Goal: Task Accomplishment & Management: Manage account settings

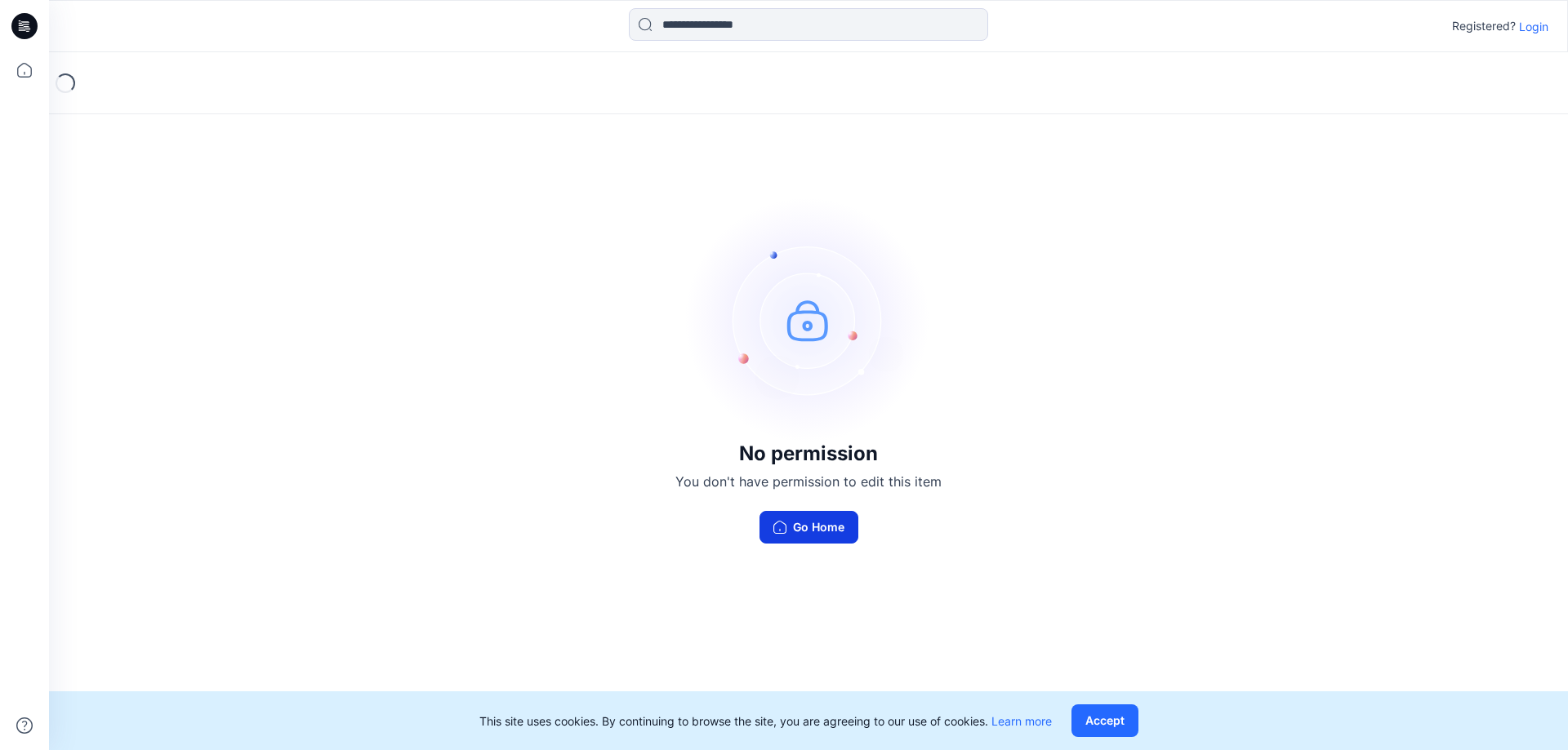
click at [794, 529] on button "Go Home" at bounding box center [809, 526] width 99 height 33
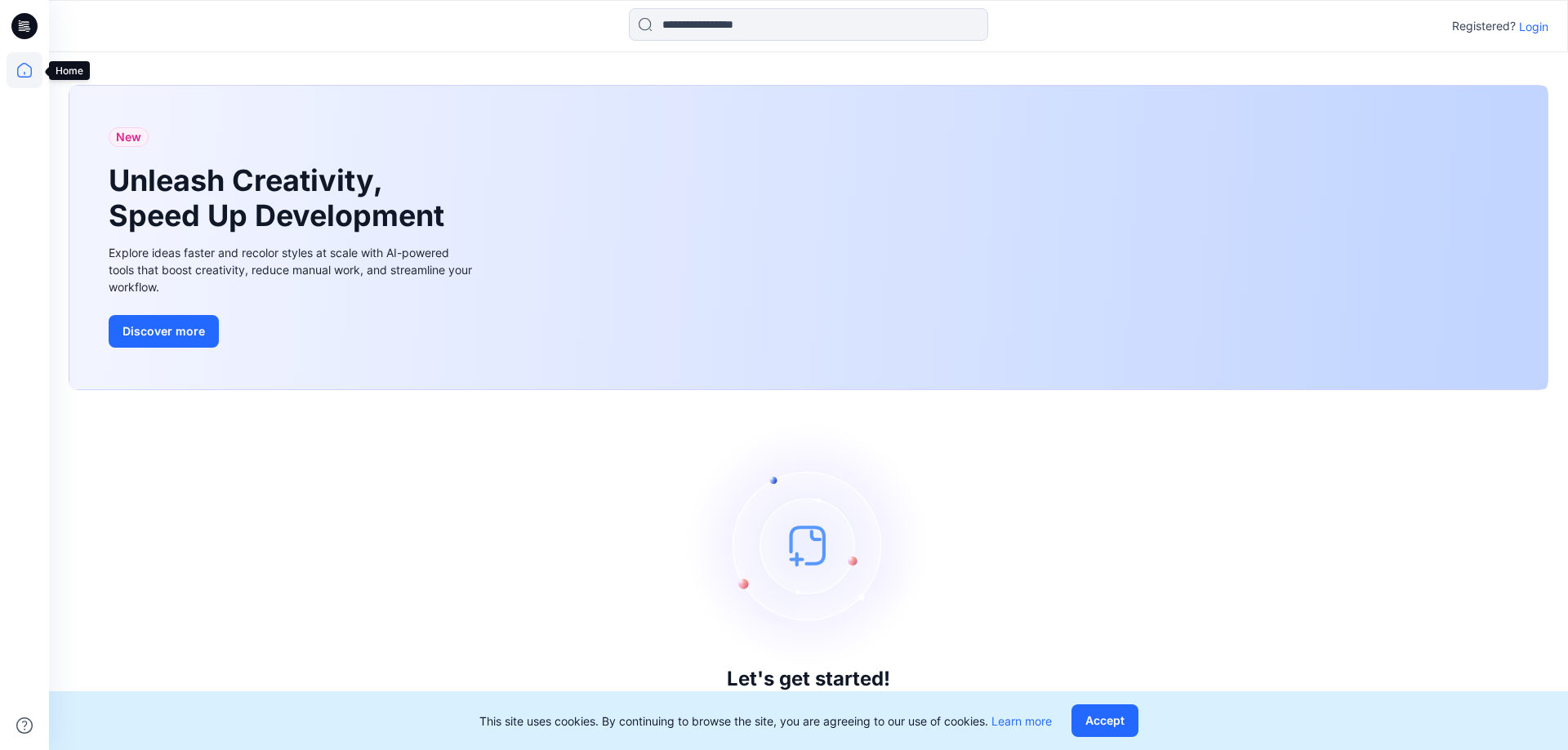
click at [26, 70] on icon at bounding box center [25, 70] width 36 height 36
click at [28, 23] on icon at bounding box center [25, 26] width 26 height 26
click at [1533, 29] on p "Login" at bounding box center [1533, 26] width 30 height 17
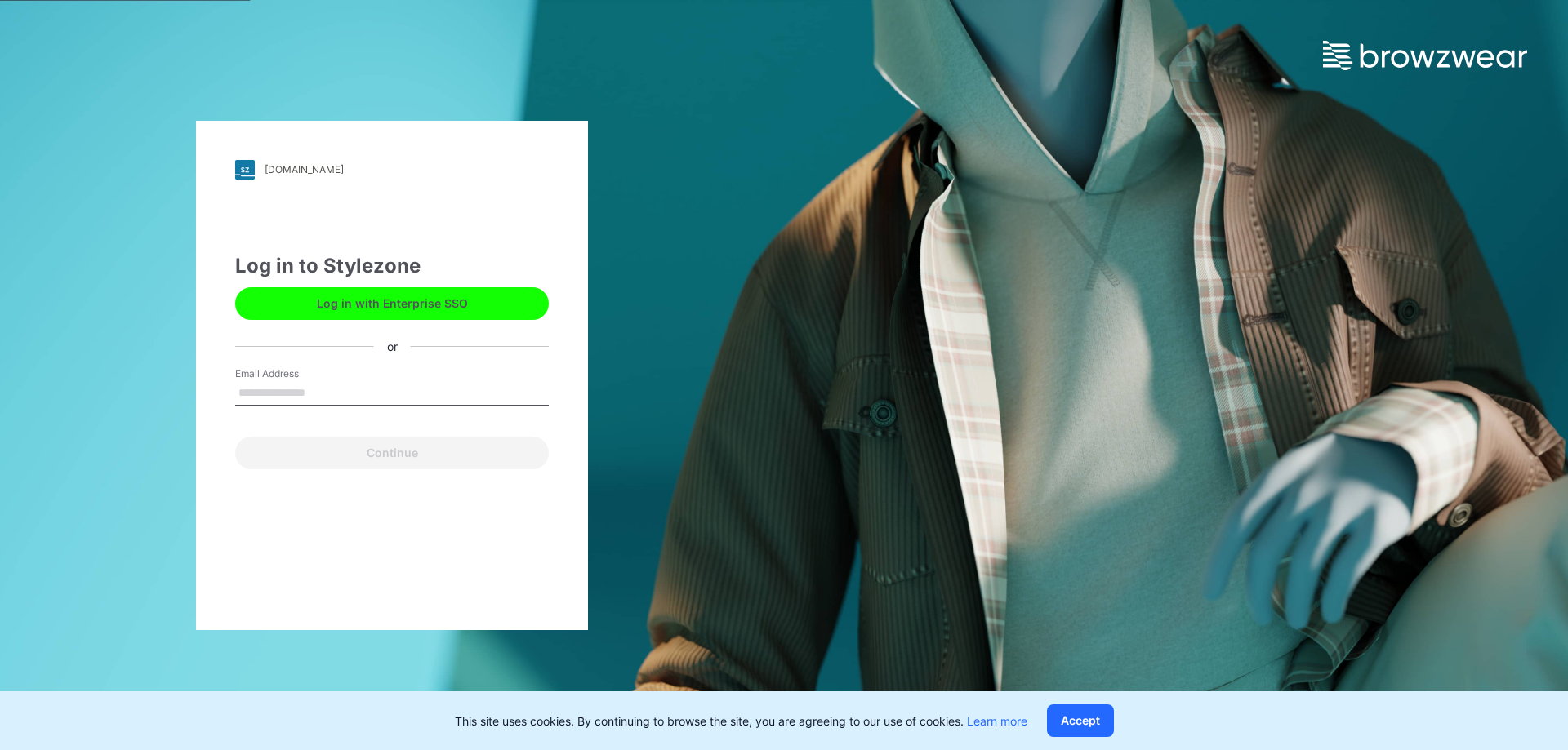
click at [265, 382] on input "Email Address" at bounding box center [392, 393] width 314 height 25
click at [268, 394] on input "Email Address" at bounding box center [392, 393] width 314 height 25
click at [326, 390] on input "Email Address" at bounding box center [392, 393] width 314 height 25
click at [304, 397] on input "Email Address" at bounding box center [392, 393] width 314 height 25
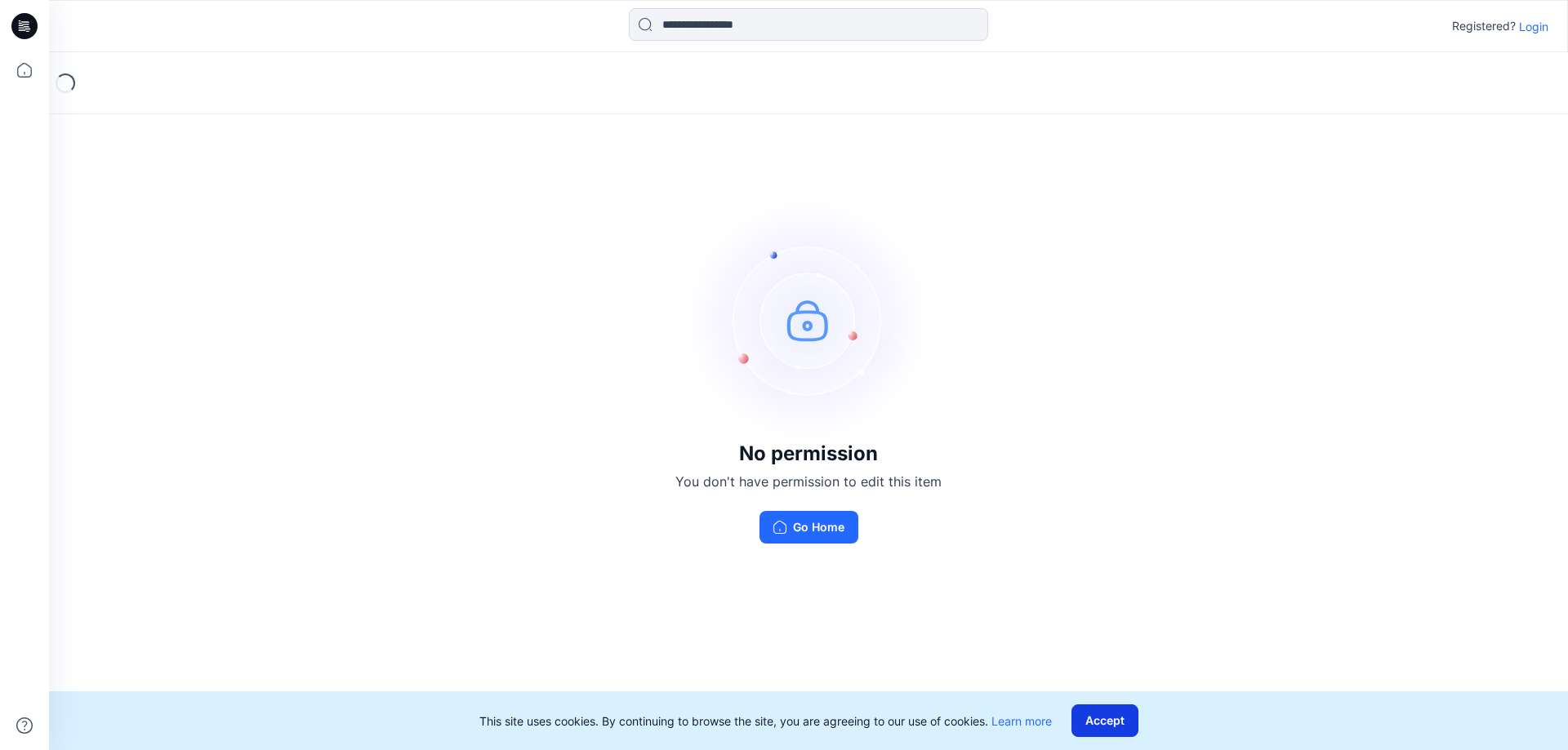
click at [1118, 718] on button "Accept" at bounding box center [1105, 720] width 67 height 33
